Goal: Information Seeking & Learning: Learn about a topic

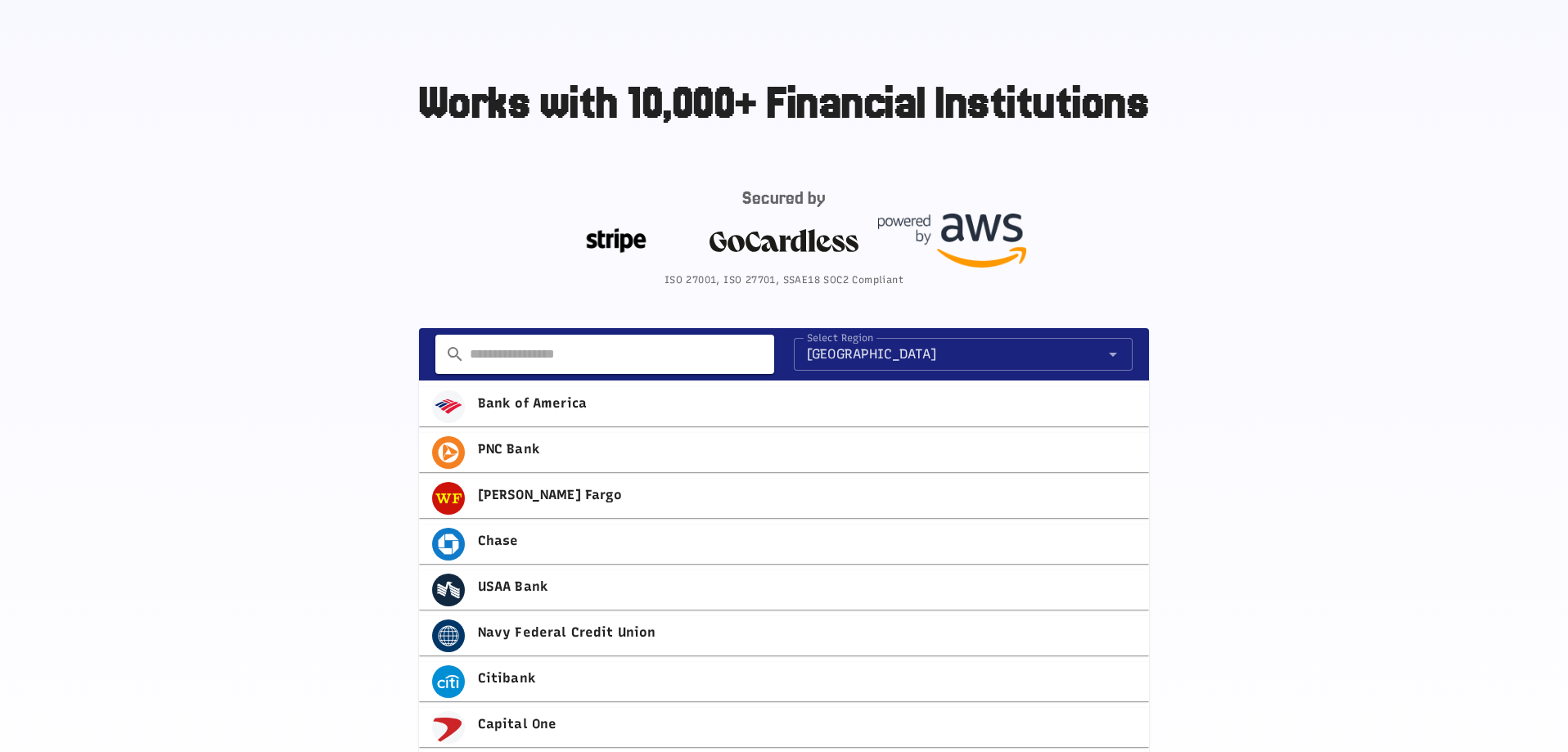
scroll to position [786, 0]
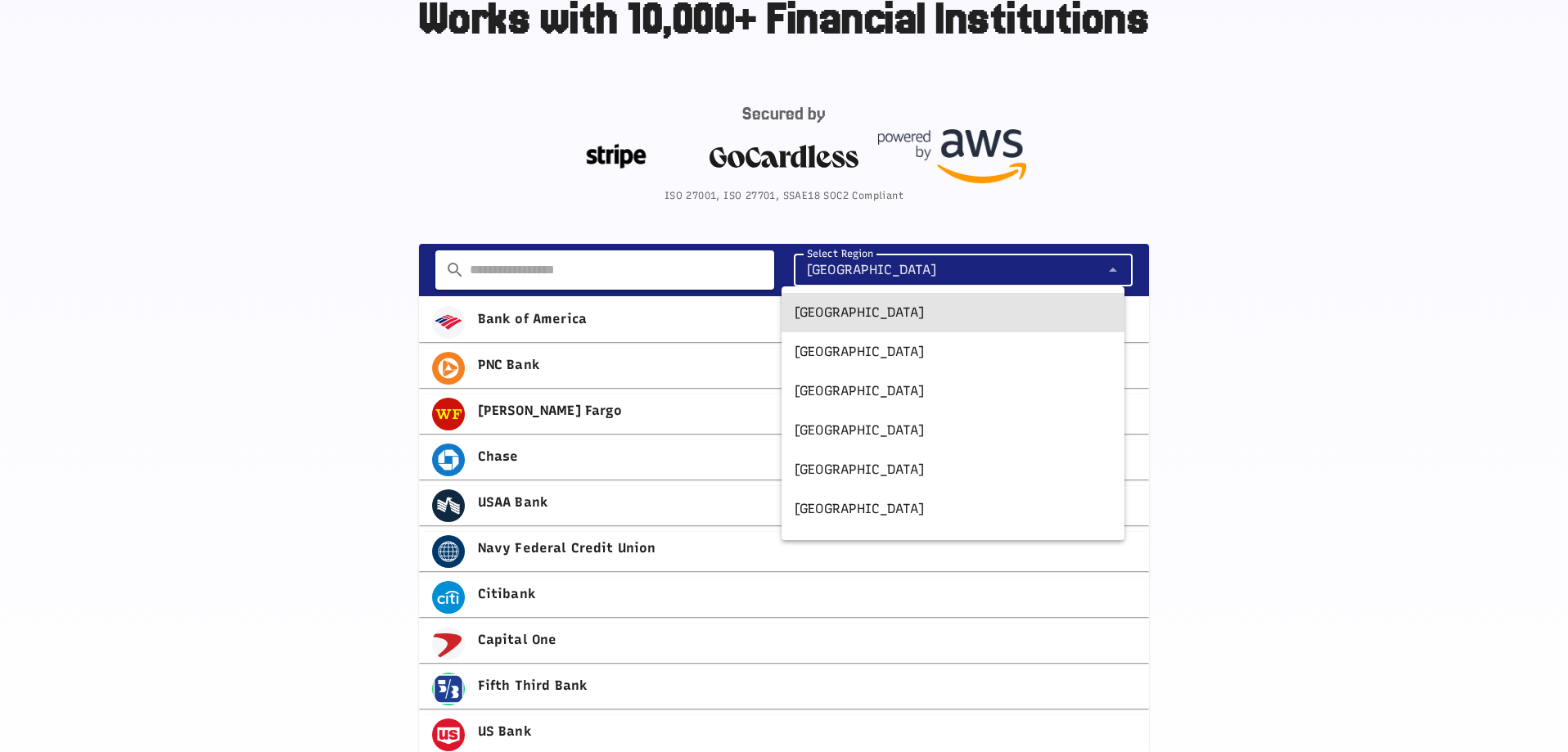
click at [848, 269] on span "[GEOGRAPHIC_DATA]" at bounding box center [872, 270] width 131 height 20
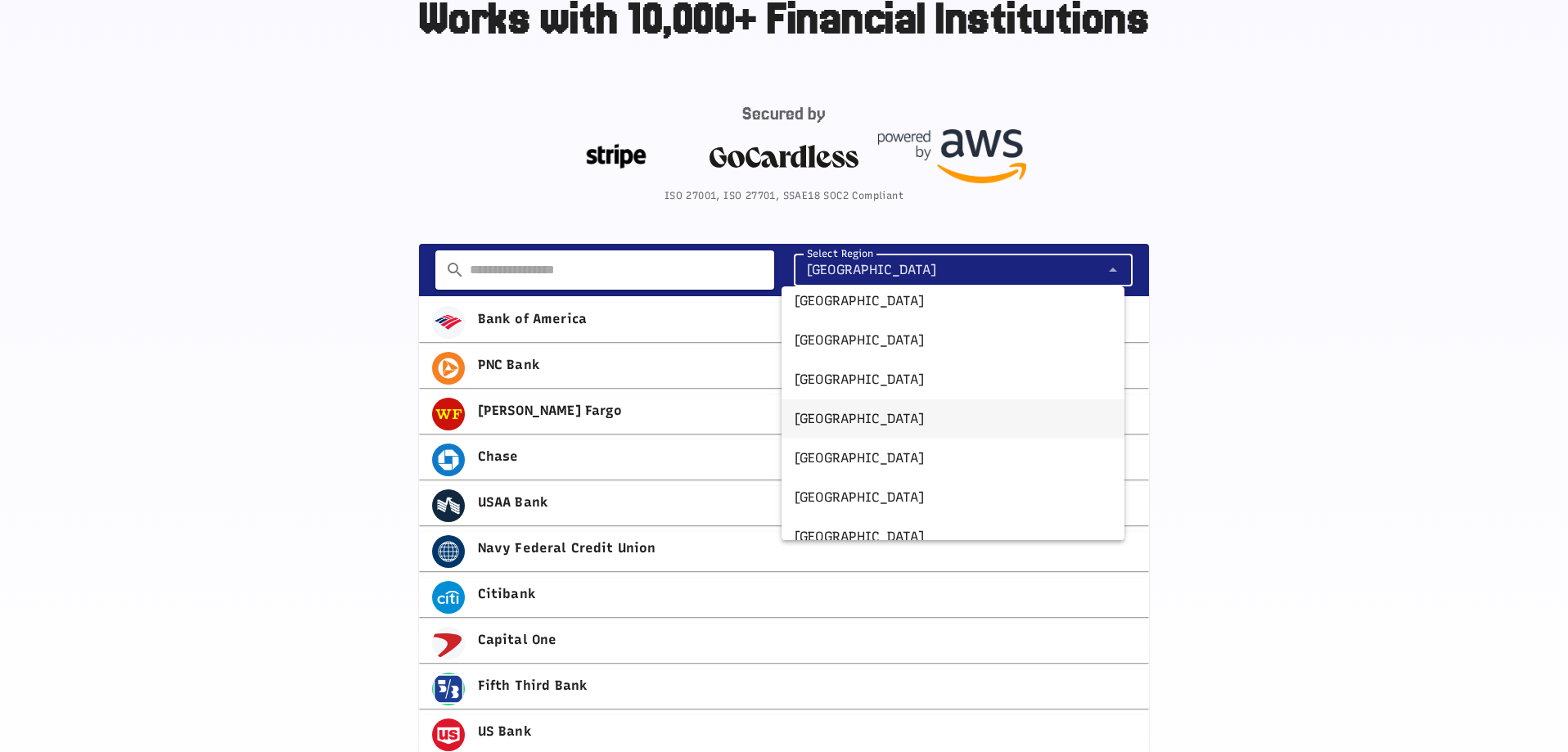
scroll to position [295, 0]
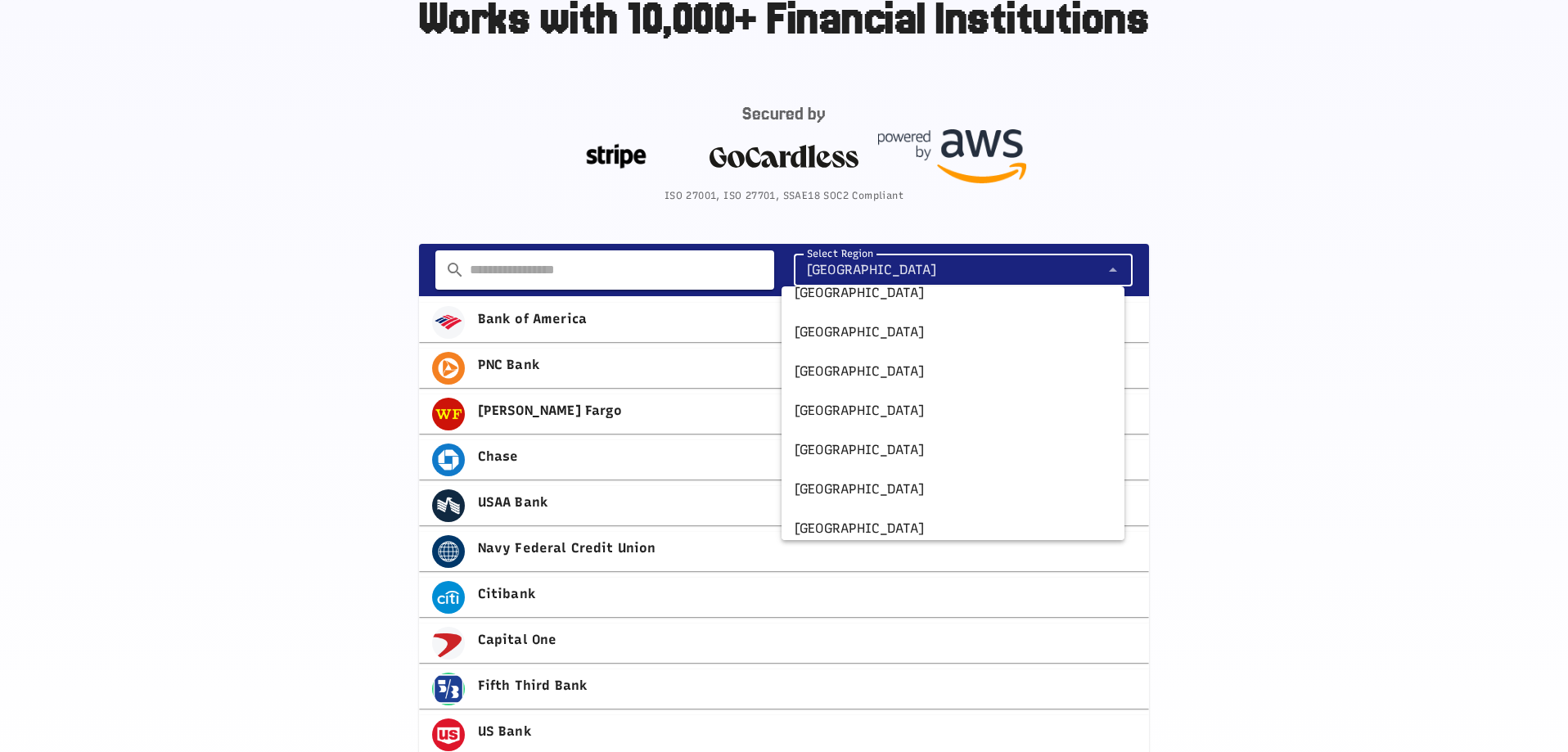
click at [225, 335] on main "Works with 10,000+ Financial Institutions Secured by ISO 27001, ISO 27701, SSAE…" at bounding box center [784, 350] width 1568 height 964
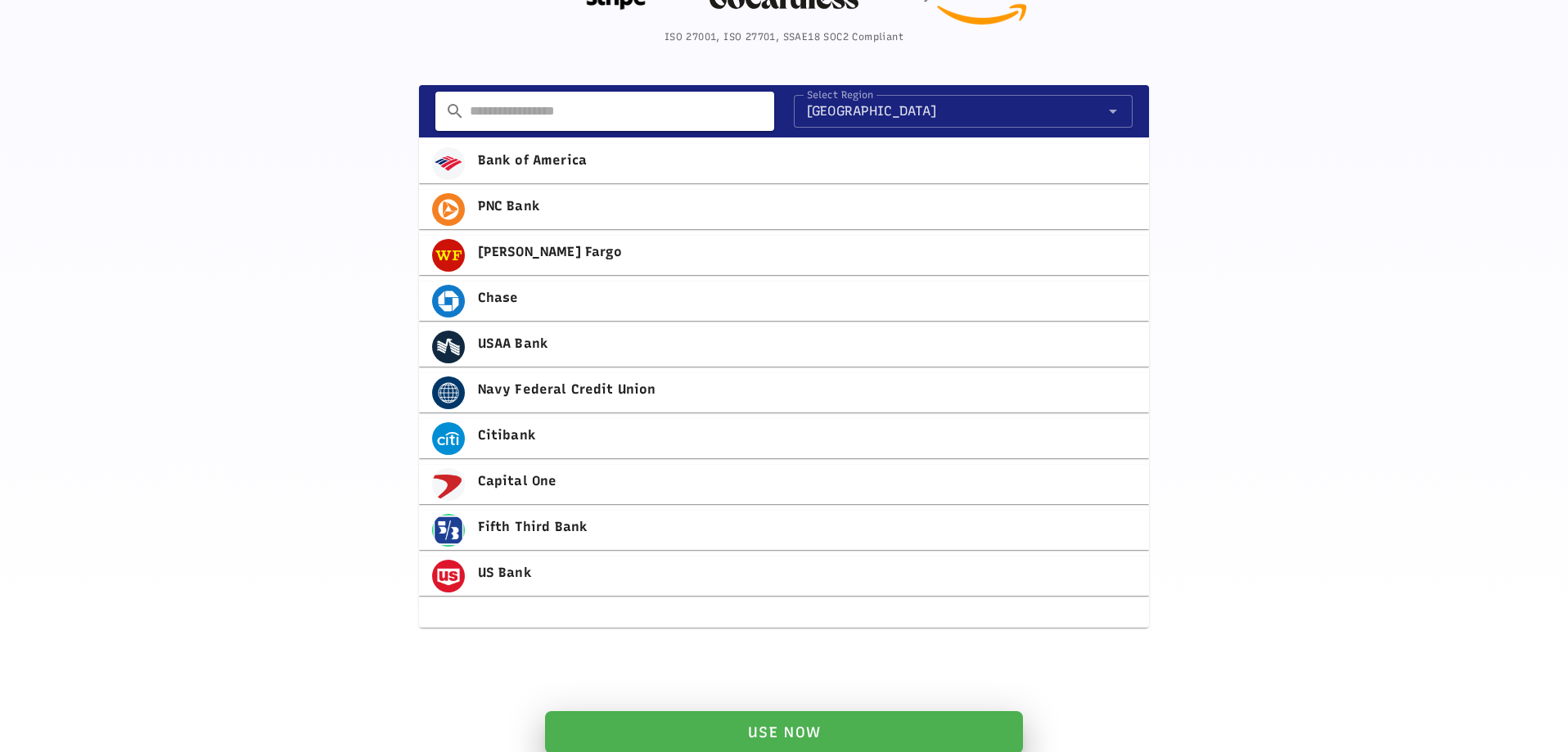
scroll to position [786, 0]
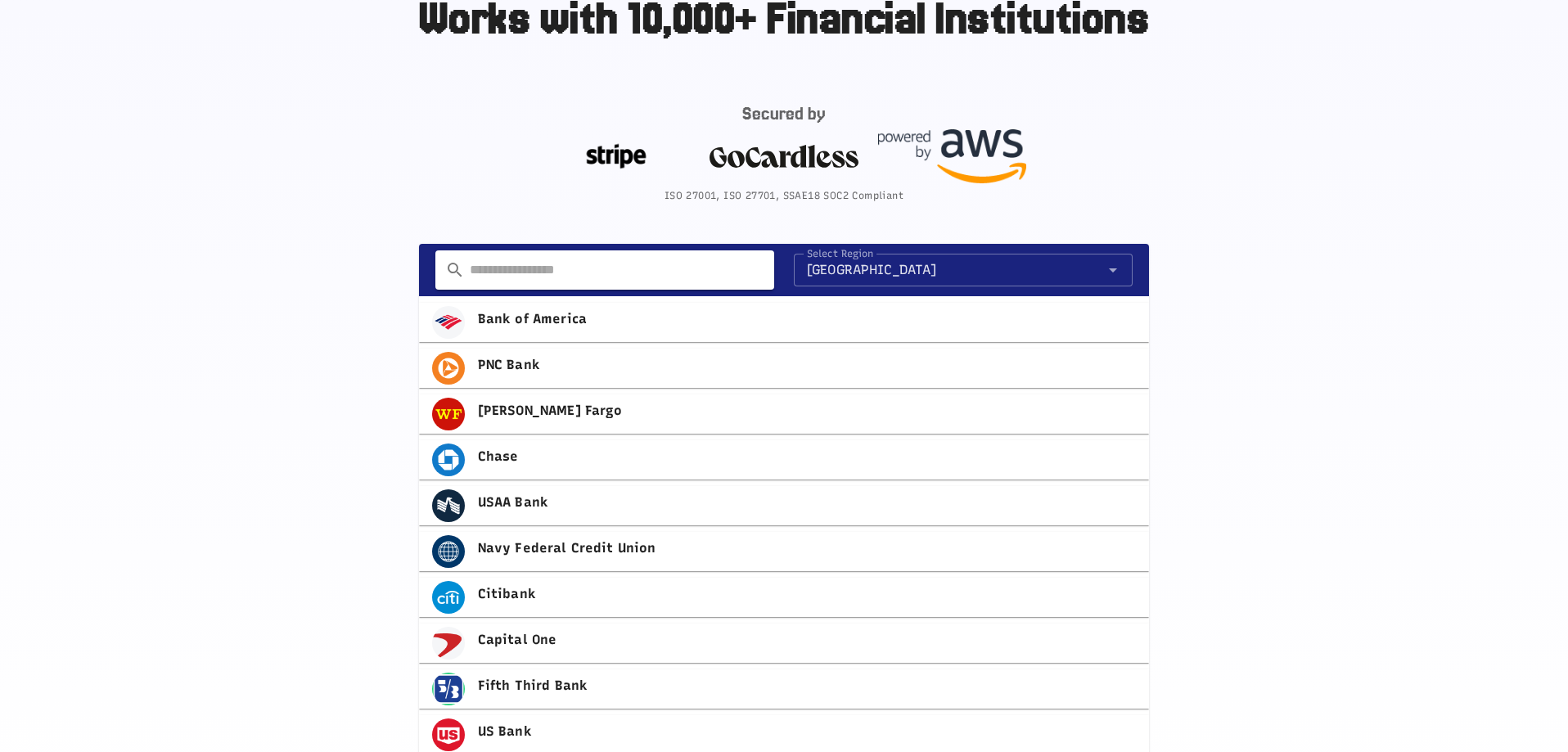
click at [539, 262] on input "text" at bounding box center [615, 270] width 300 height 39
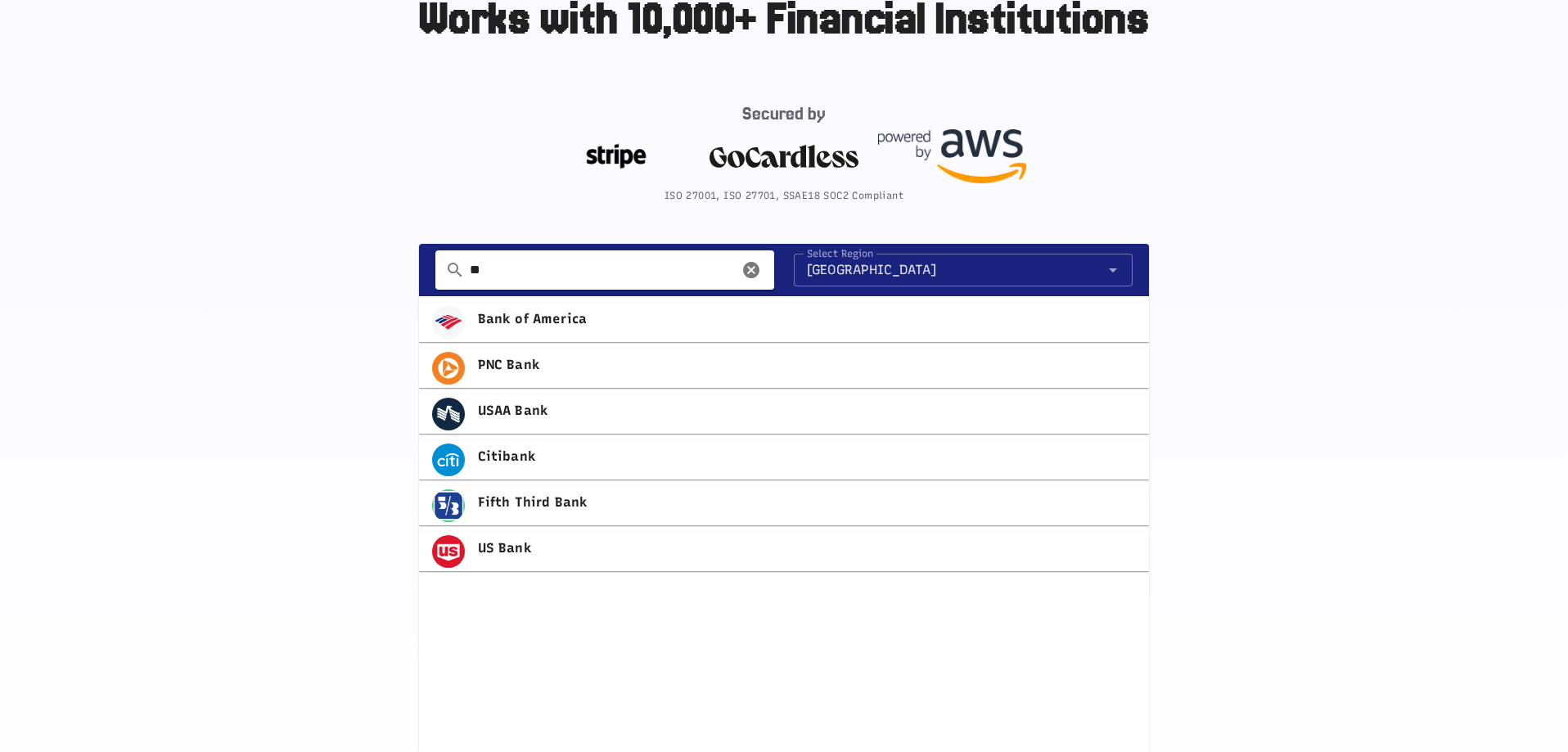
type input "*"
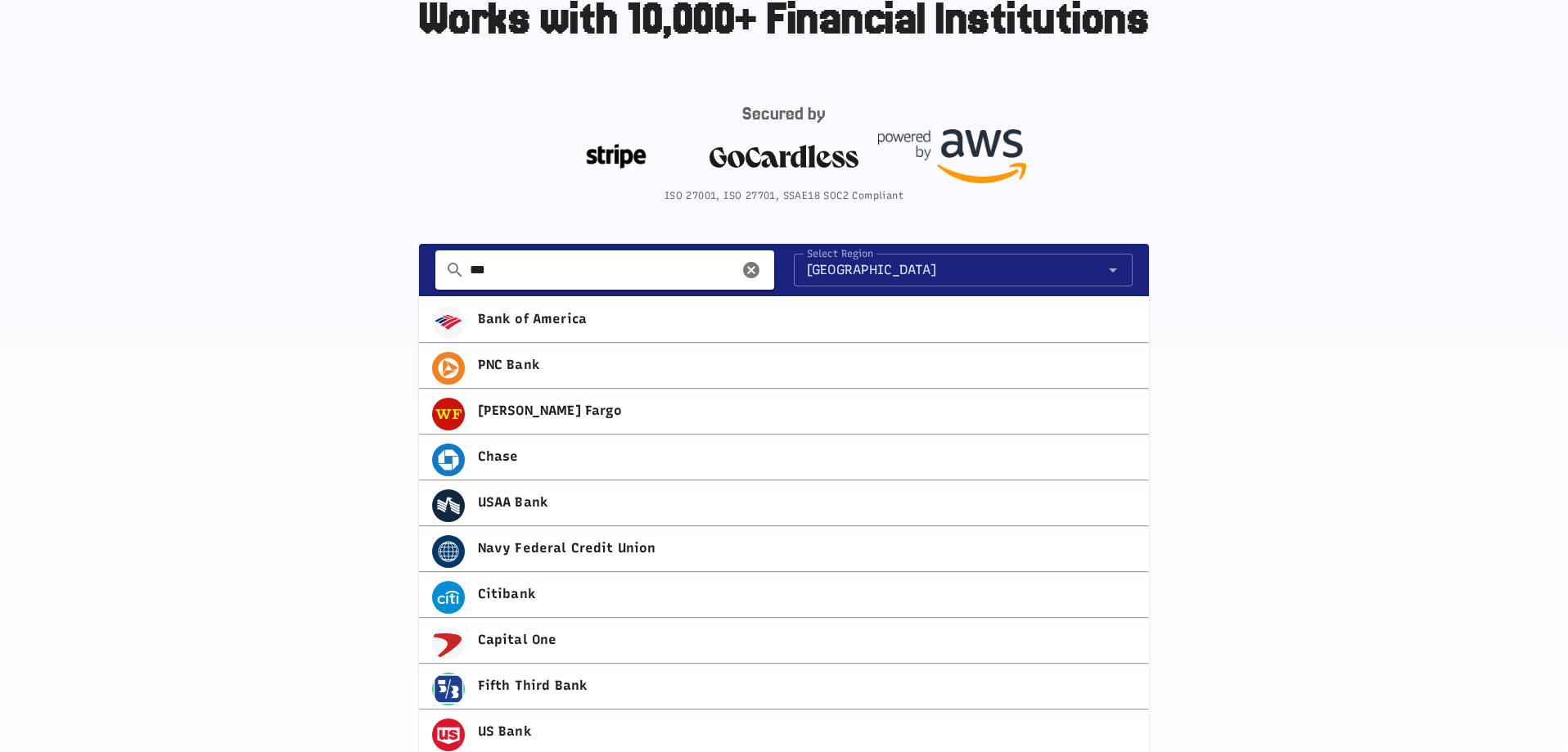
scroll to position [876, 0]
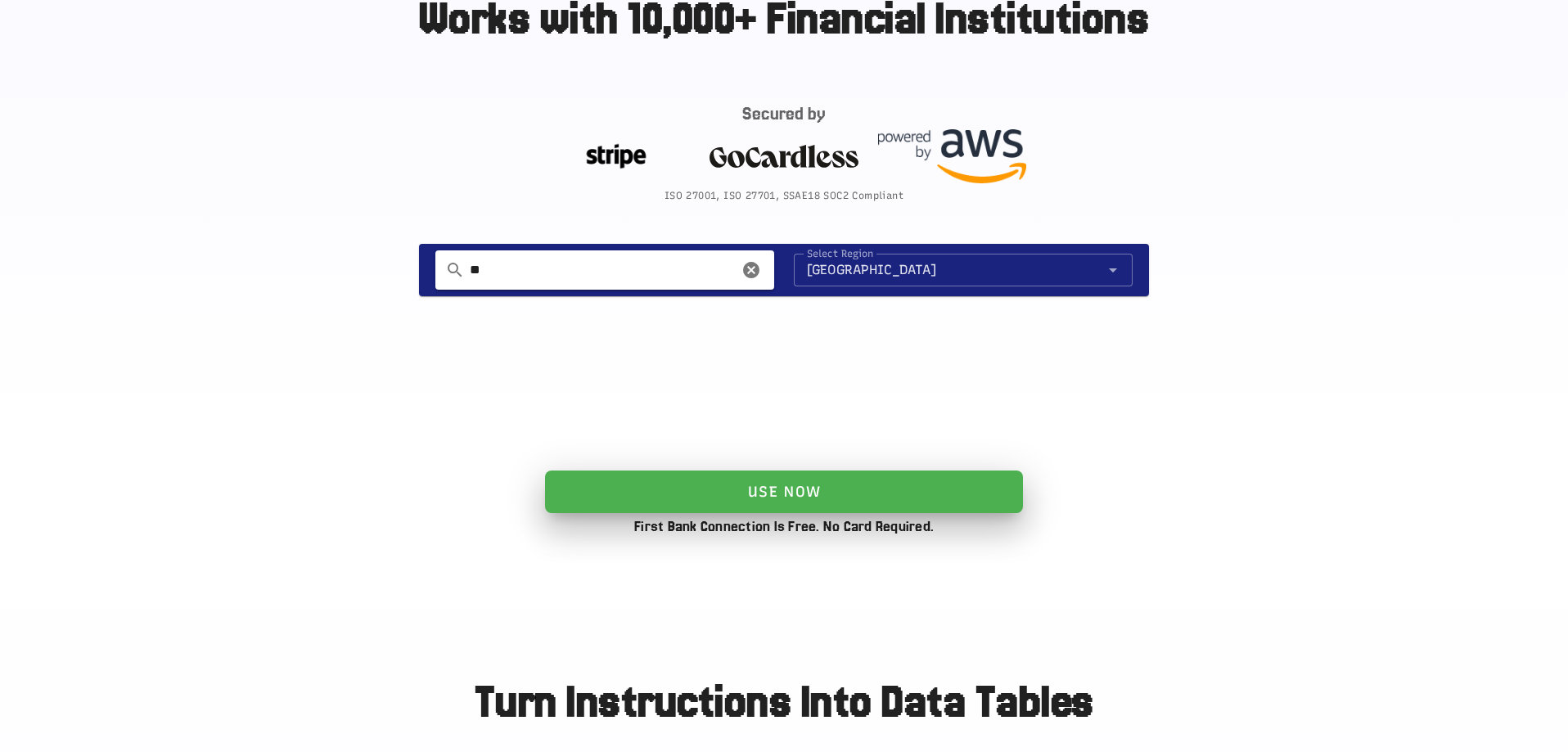
type input "*"
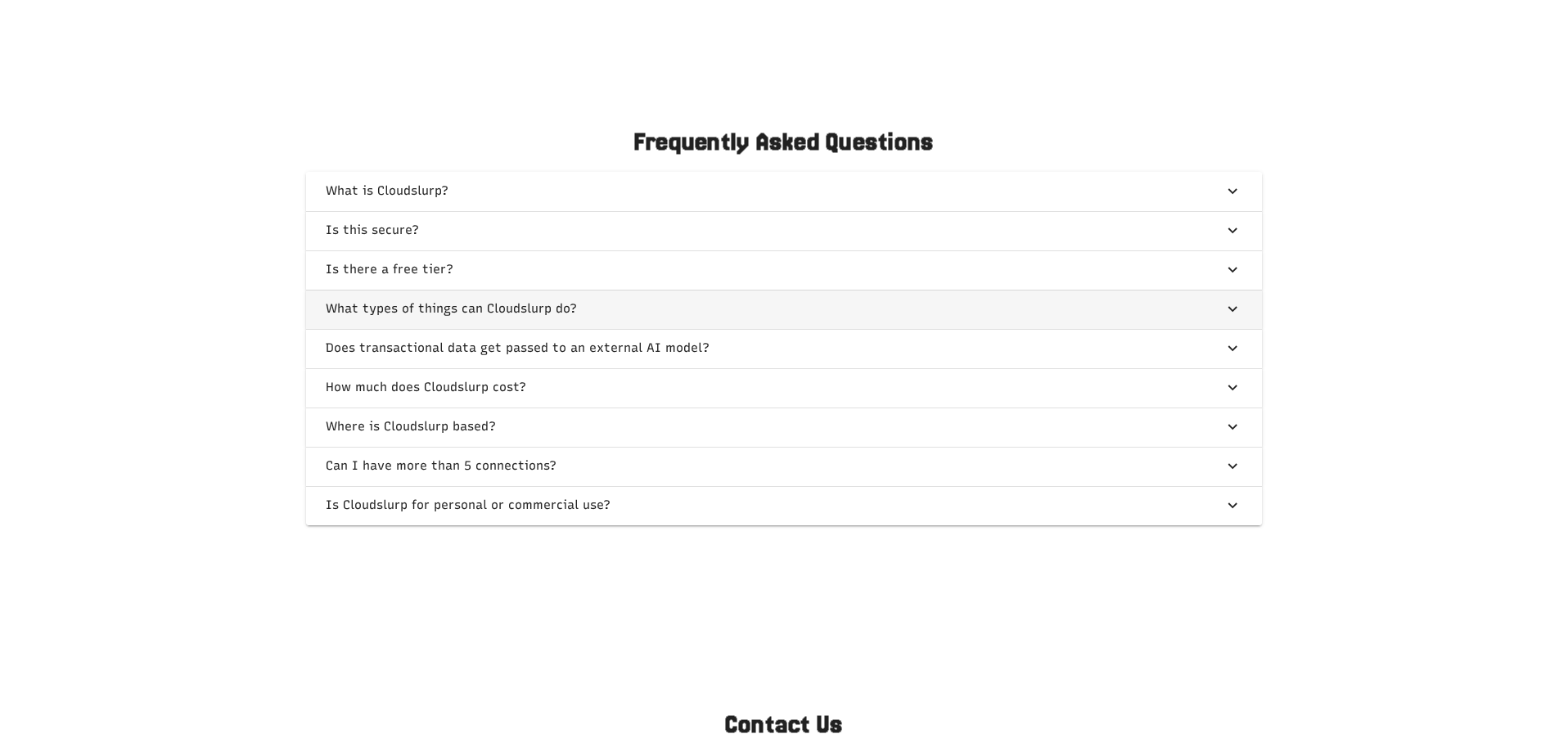
scroll to position [3929, 0]
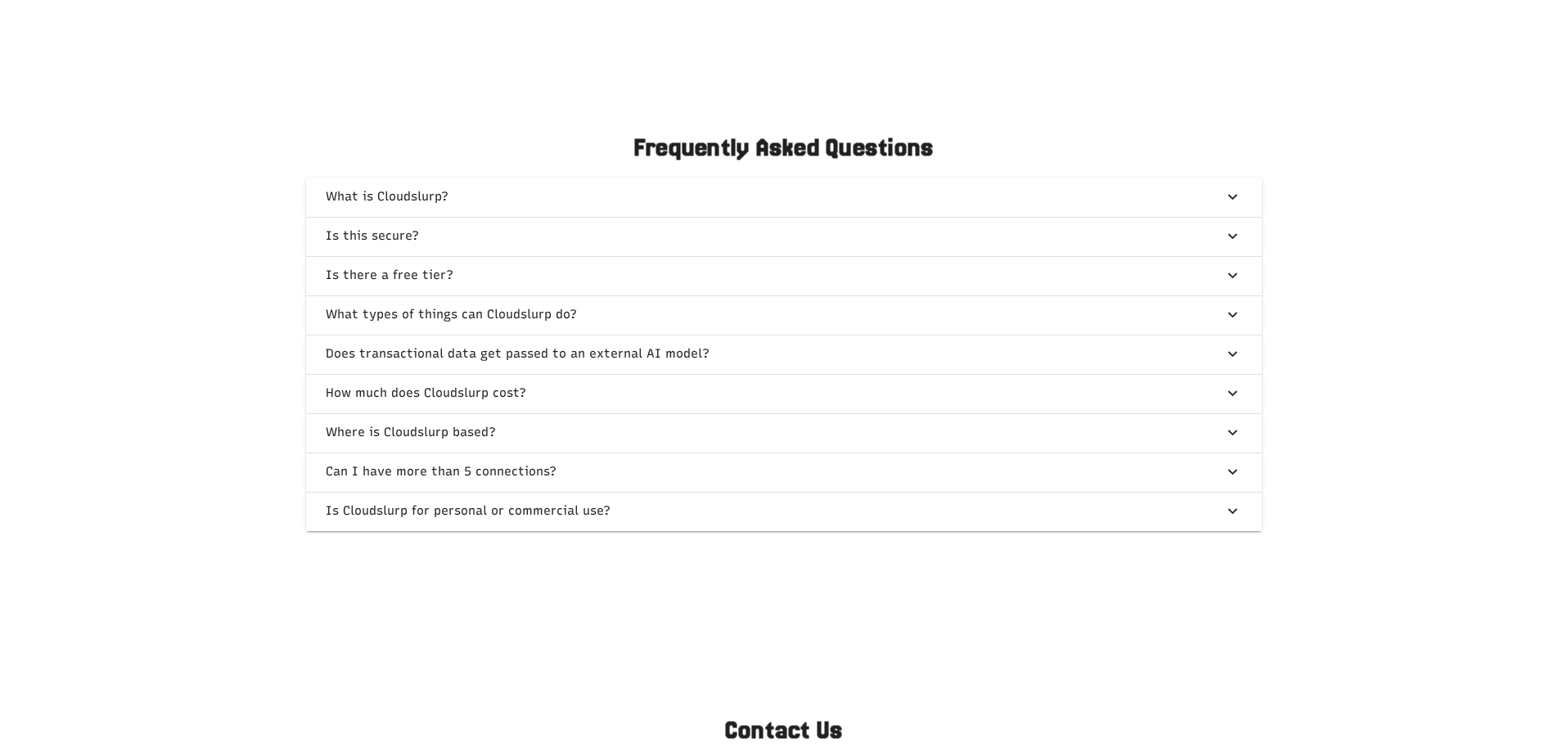
click at [169, 279] on div "Frequently Asked Questions What is Cloudslurp? Is this secure? Is there a free …" at bounding box center [784, 338] width 1568 height 491
click at [128, 282] on div "Frequently Asked Questions What is Cloudslurp? Is this secure? Is there a free …" at bounding box center [784, 338] width 1568 height 491
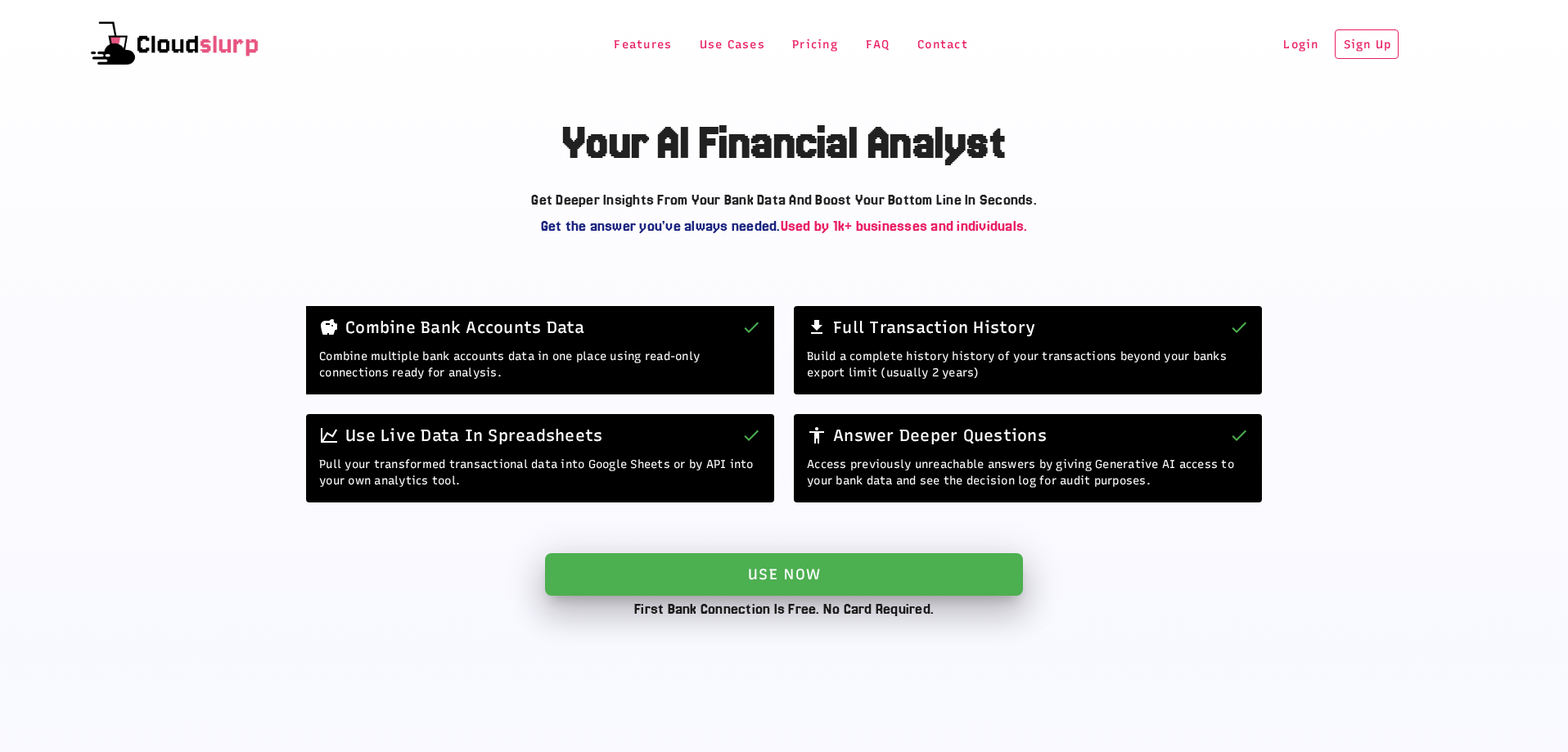
scroll to position [0, 0]
